Goal: Information Seeking & Learning: Learn about a topic

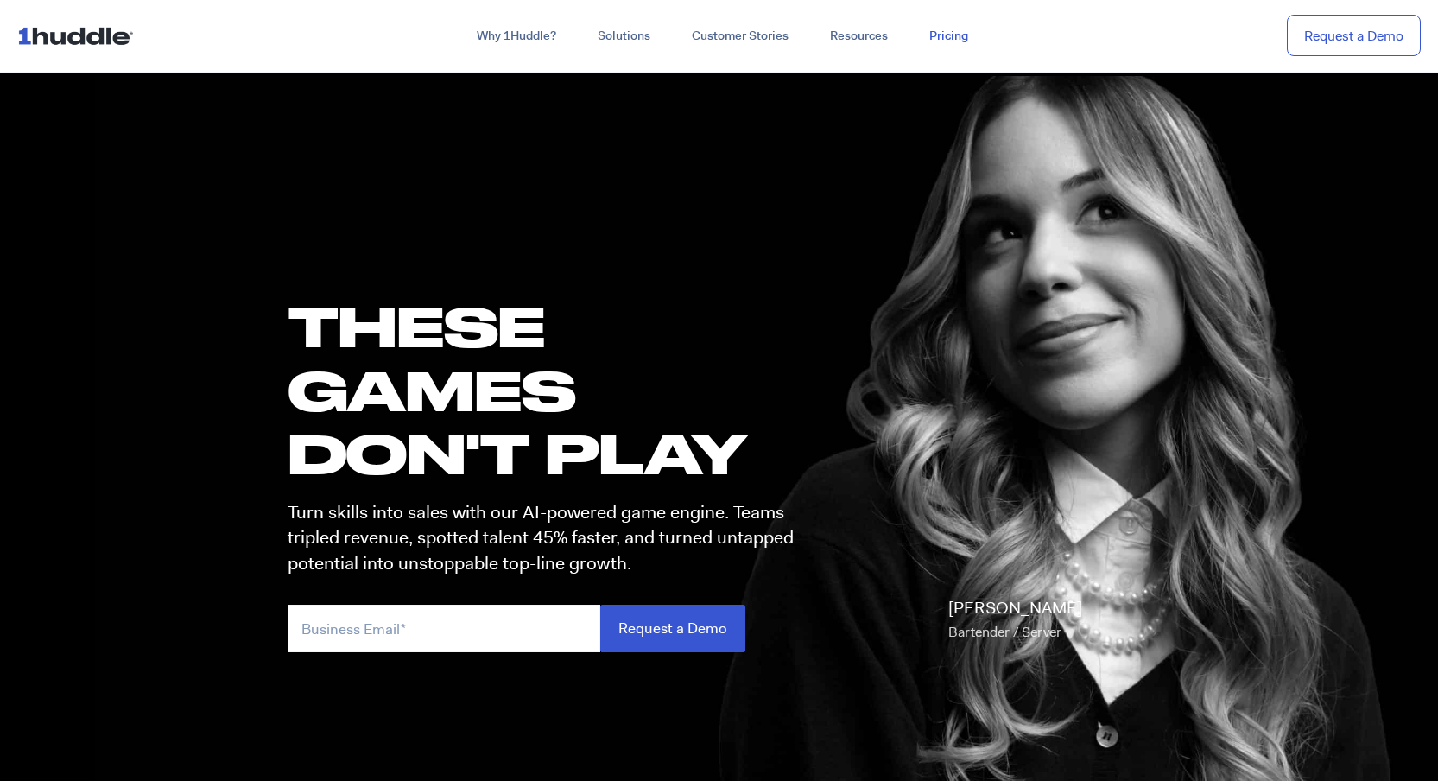
click at [956, 29] on link "Pricing" at bounding box center [949, 36] width 80 height 31
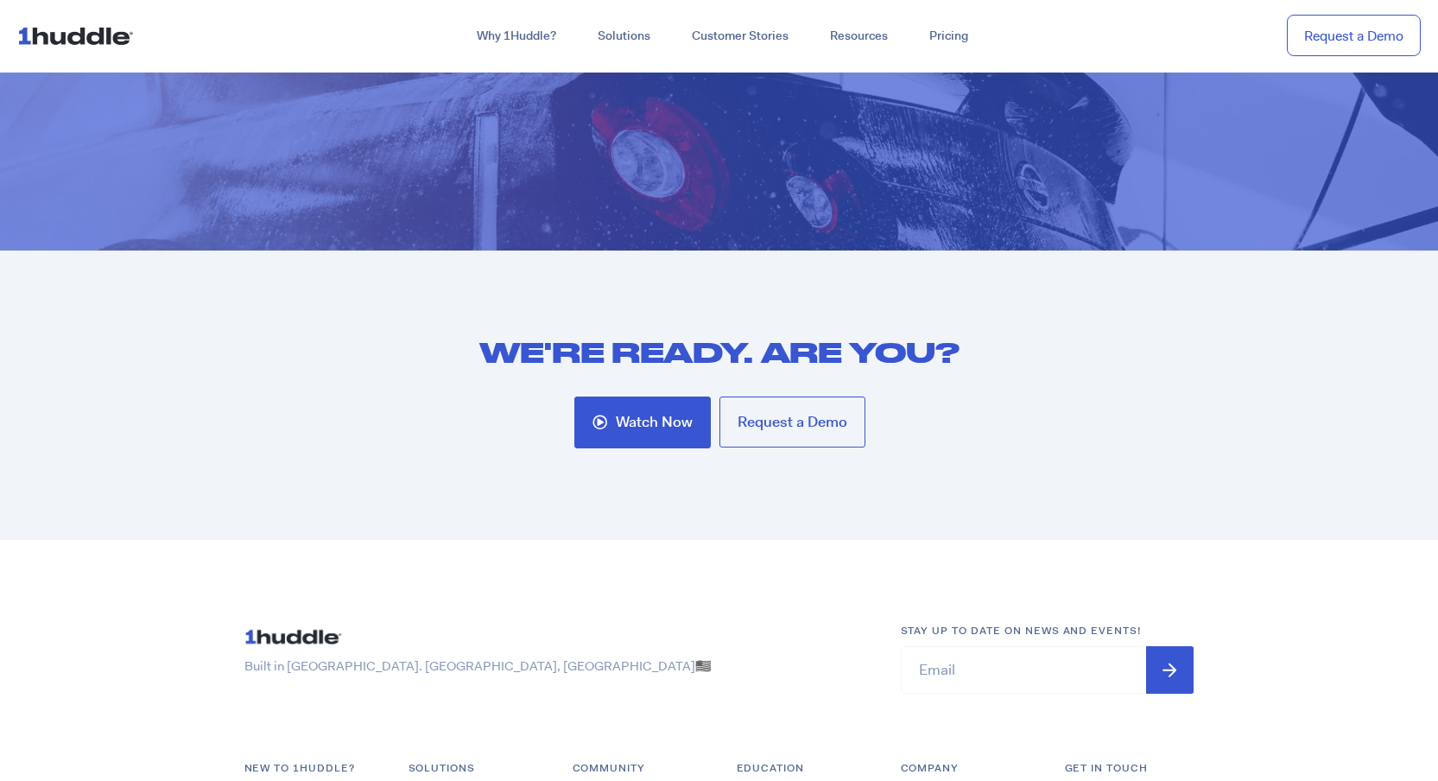
scroll to position [5379, 0]
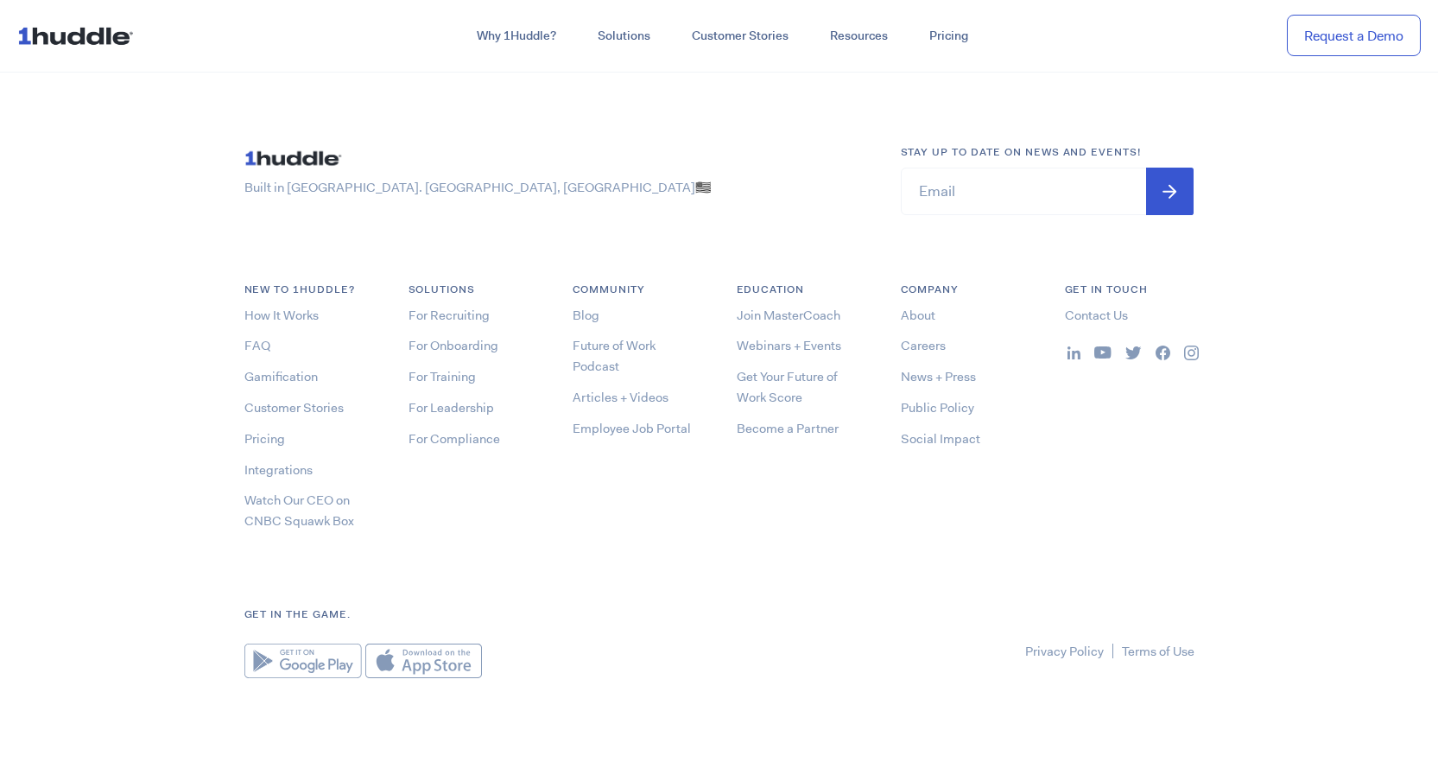
click at [1068, 352] on img at bounding box center [1074, 352] width 13 height 13
